Goal: Information Seeking & Learning: Compare options

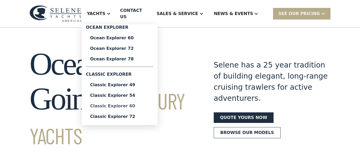
click at [134, 104] on div "Classic Explorer 60" at bounding box center [119, 106] width 59 height 4
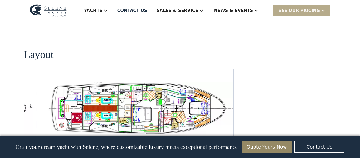
scroll to position [1012, 0]
click at [120, 82] on img "open lightbox" at bounding box center [145, 108] width 201 height 53
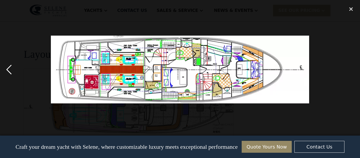
click at [9, 68] on div "previous image" at bounding box center [9, 69] width 18 height 133
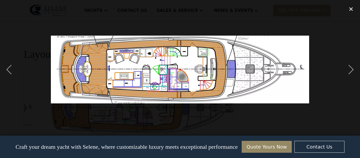
click at [161, 71] on img at bounding box center [180, 70] width 259 height 68
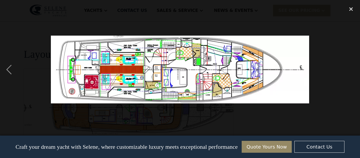
click at [161, 71] on img at bounding box center [180, 70] width 259 height 68
click at [6, 68] on div "previous image" at bounding box center [9, 69] width 18 height 133
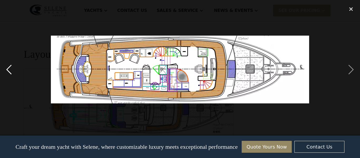
click at [10, 74] on div "previous image" at bounding box center [9, 69] width 18 height 133
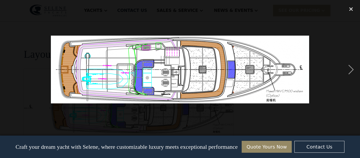
click at [10, 74] on div "previous image" at bounding box center [9, 69] width 18 height 133
click at [350, 9] on div "close lightbox" at bounding box center [352, 9] width 18 height 12
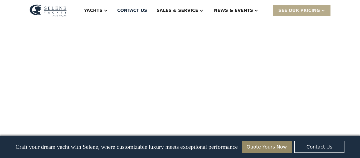
scroll to position [550, 0]
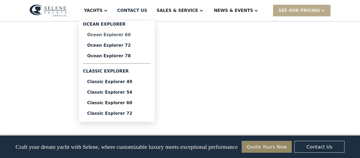
click at [136, 34] on div "Ocean Explorer 60" at bounding box center [116, 35] width 59 height 4
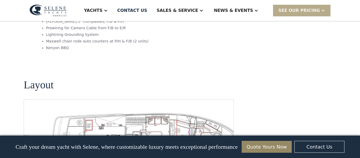
scroll to position [1144, 0]
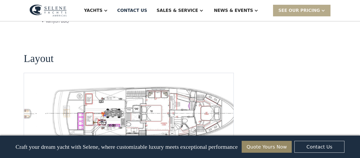
click at [124, 86] on img "open lightbox" at bounding box center [145, 113] width 201 height 55
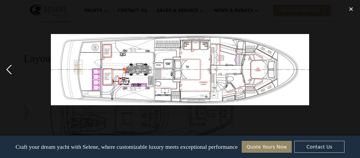
click at [8, 69] on div "previous image" at bounding box center [9, 69] width 18 height 133
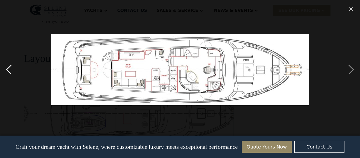
click at [8, 69] on div "previous image" at bounding box center [9, 69] width 18 height 133
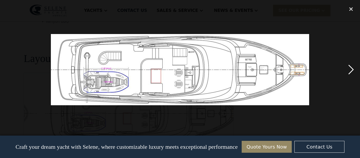
click at [354, 69] on div "next image" at bounding box center [352, 69] width 18 height 133
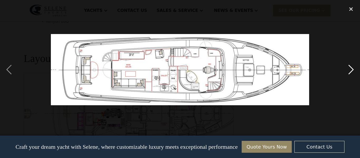
click at [354, 69] on div "next image" at bounding box center [352, 69] width 18 height 133
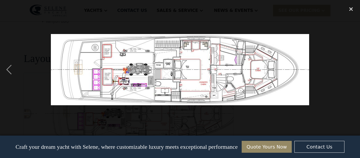
click at [354, 69] on div "next image" at bounding box center [352, 69] width 18 height 133
click at [353, 9] on div "close lightbox" at bounding box center [352, 9] width 18 height 12
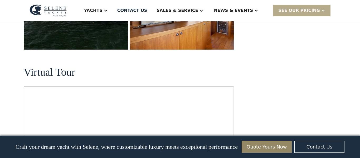
scroll to position [205, 0]
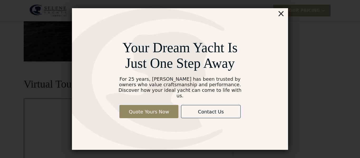
click at [282, 15] on div "×" at bounding box center [282, 13] width 8 height 11
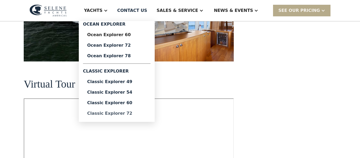
click at [128, 112] on div "Classic Explorer 72" at bounding box center [116, 113] width 59 height 4
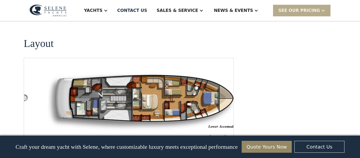
scroll to position [707, 0]
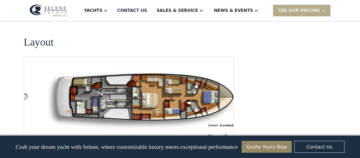
click at [131, 102] on img "open lightbox" at bounding box center [145, 99] width 201 height 60
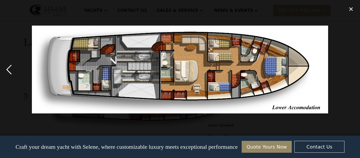
click at [9, 71] on div "previous image" at bounding box center [9, 69] width 18 height 133
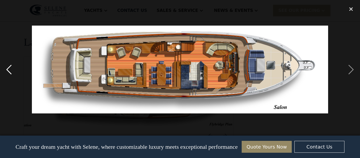
click at [9, 71] on div "previous image" at bounding box center [9, 69] width 18 height 133
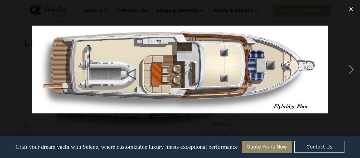
click at [9, 71] on div "previous image" at bounding box center [9, 69] width 18 height 133
click at [355, 70] on div "next image" at bounding box center [352, 69] width 18 height 133
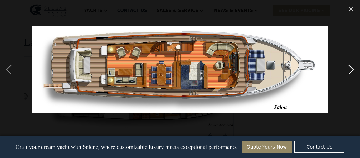
click at [355, 70] on div "next image" at bounding box center [352, 69] width 18 height 133
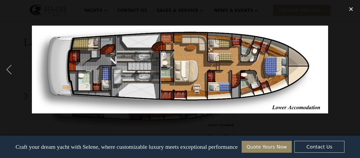
click at [355, 70] on div "next image" at bounding box center [352, 69] width 18 height 133
click at [350, 13] on div "close lightbox" at bounding box center [352, 9] width 18 height 12
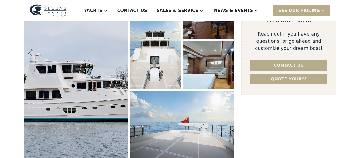
scroll to position [0, 0]
